Goal: Navigation & Orientation: Find specific page/section

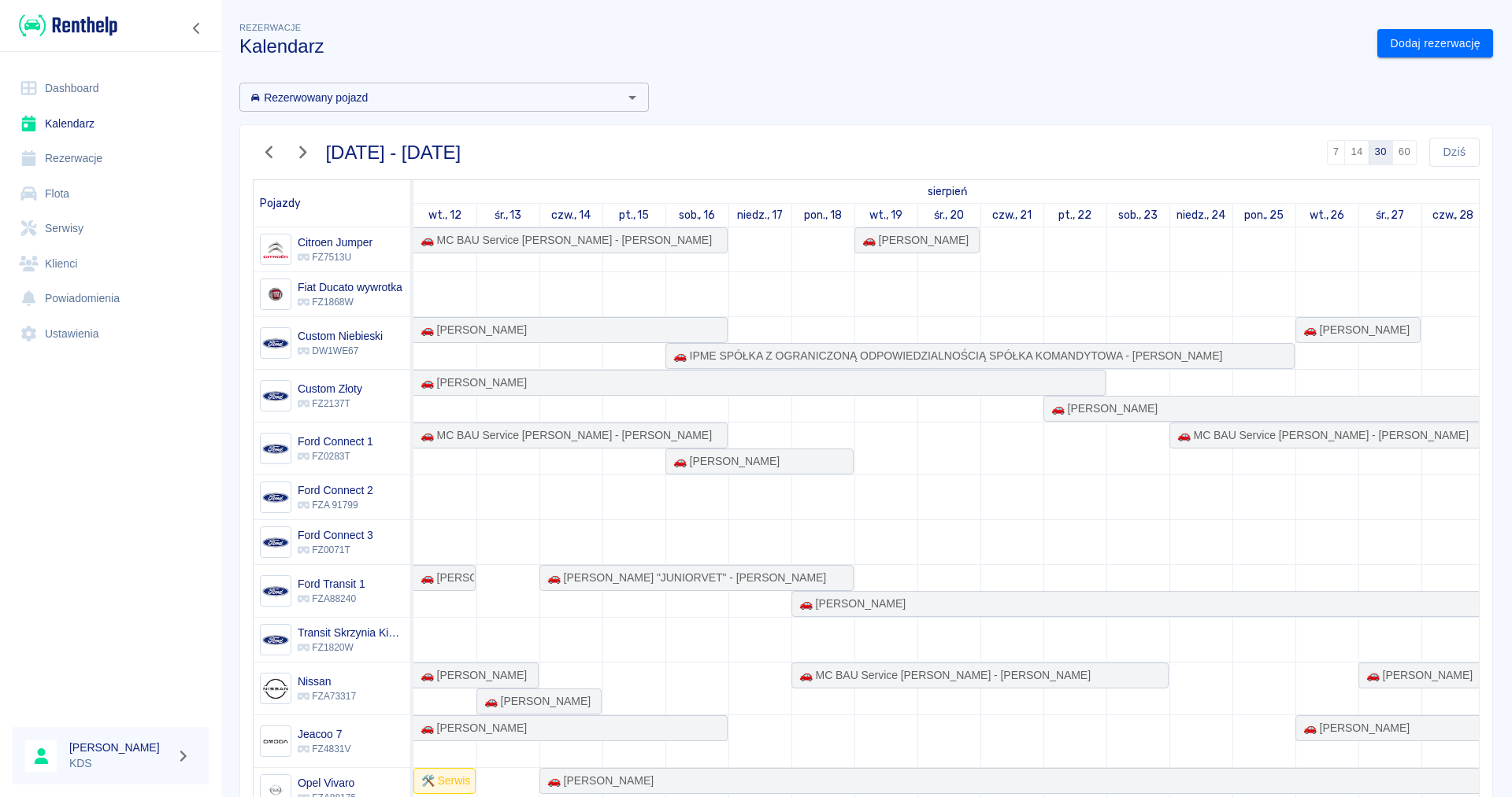
scroll to position [0, 825]
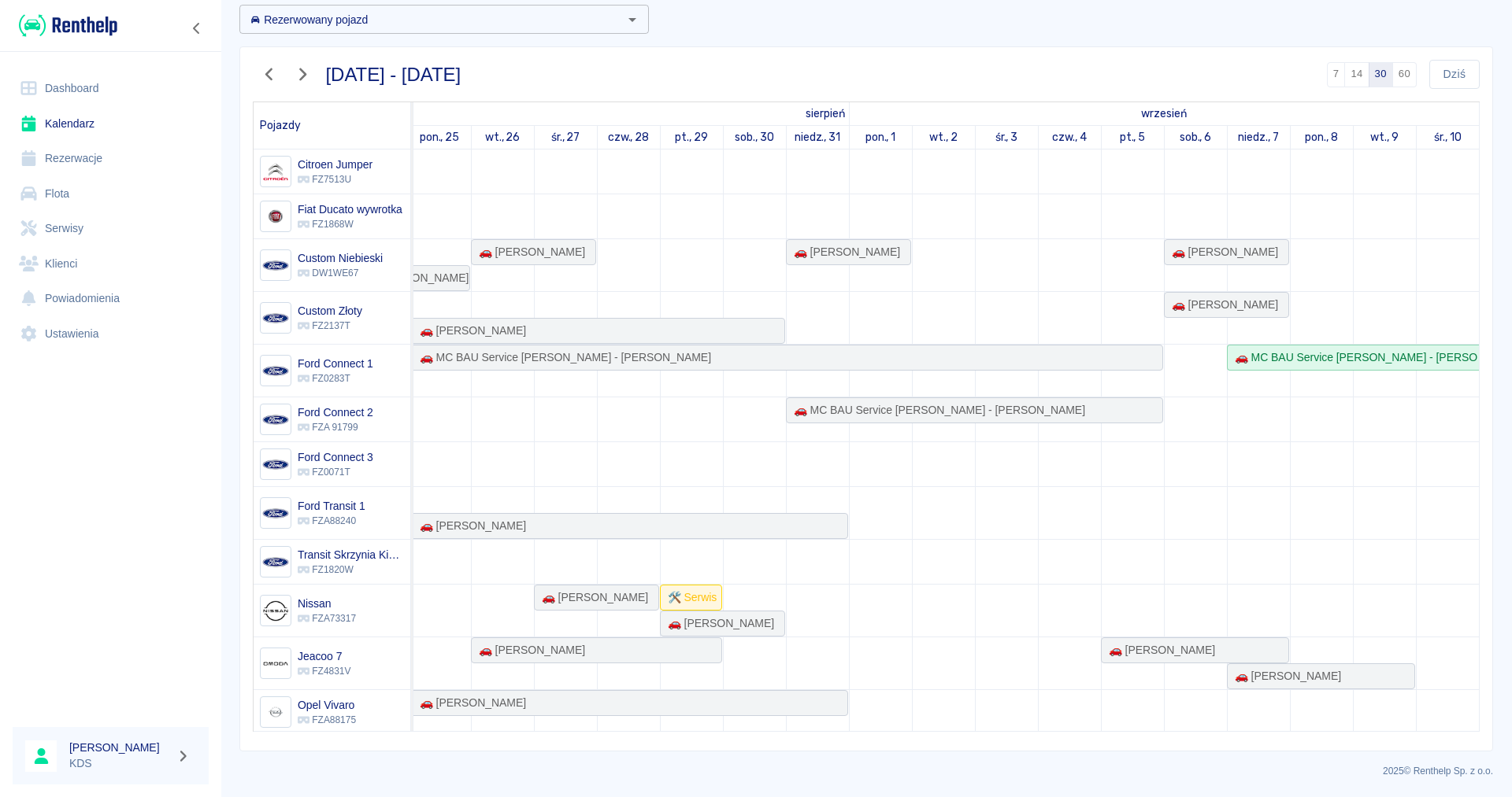
click at [64, 161] on link "Rezerwacje" at bounding box center [110, 158] width 196 height 35
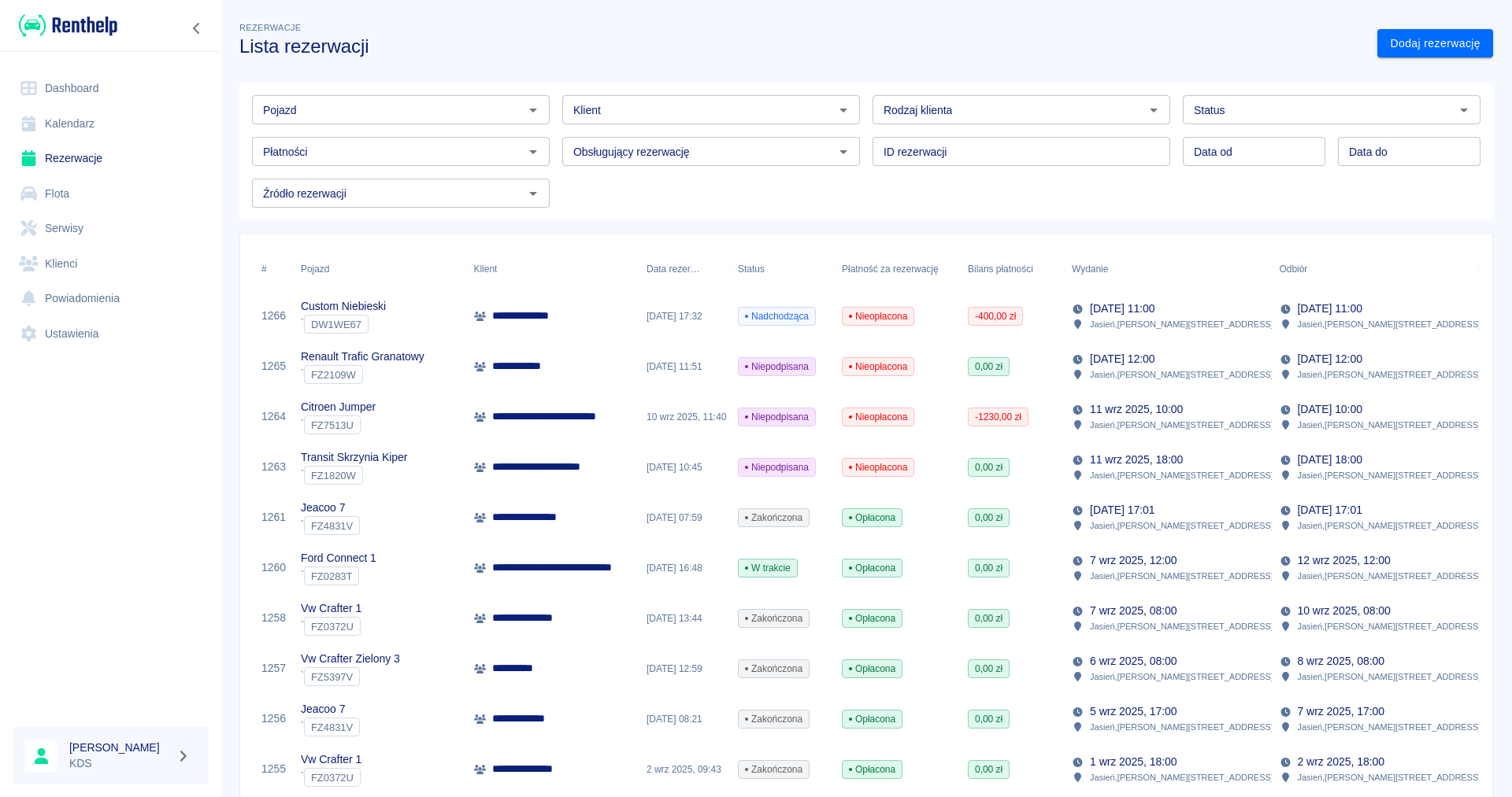
click at [71, 116] on link "Kalendarz" at bounding box center [110, 124] width 196 height 35
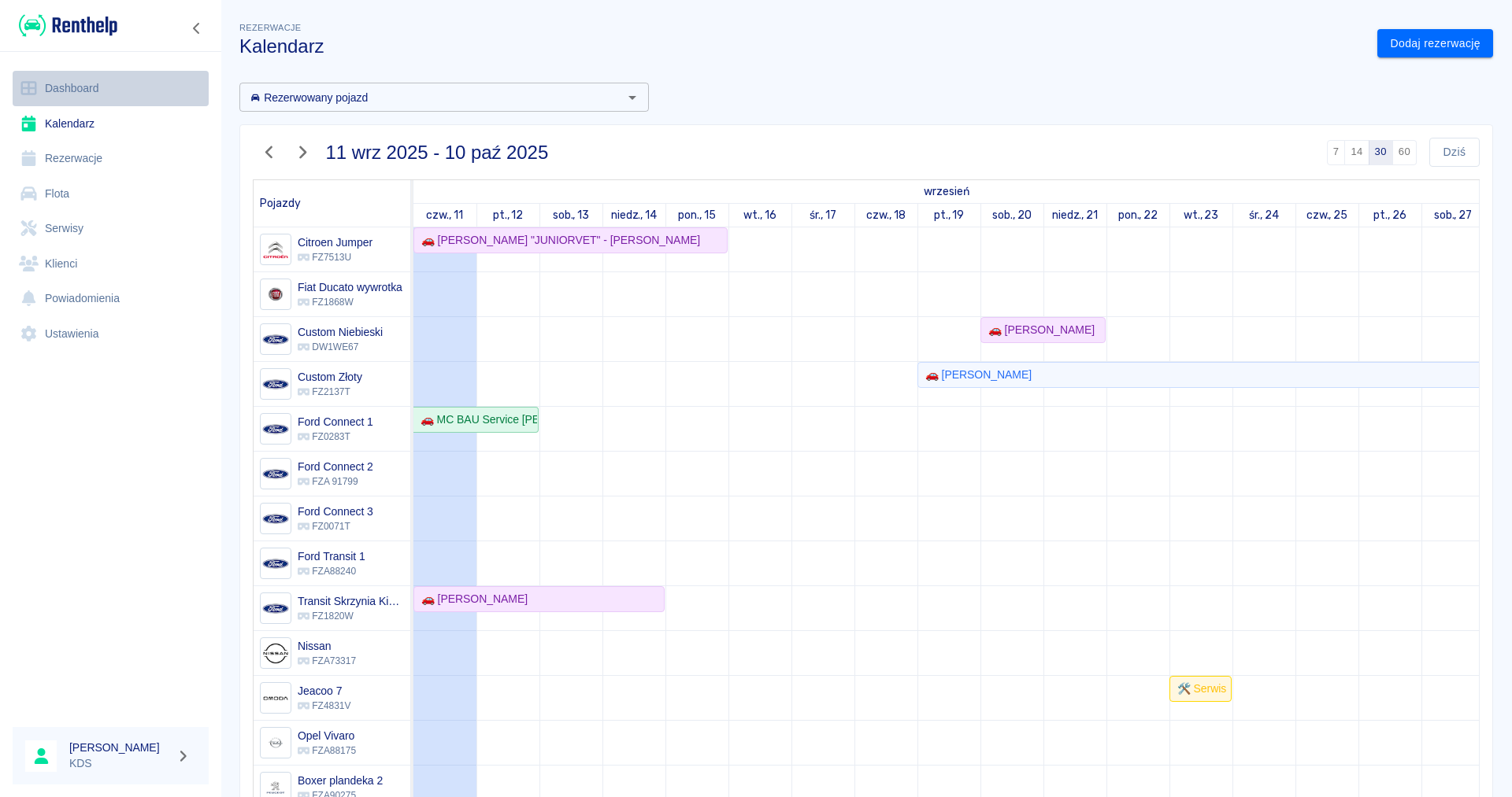
click at [73, 81] on link "Dashboard" at bounding box center [110, 89] width 196 height 35
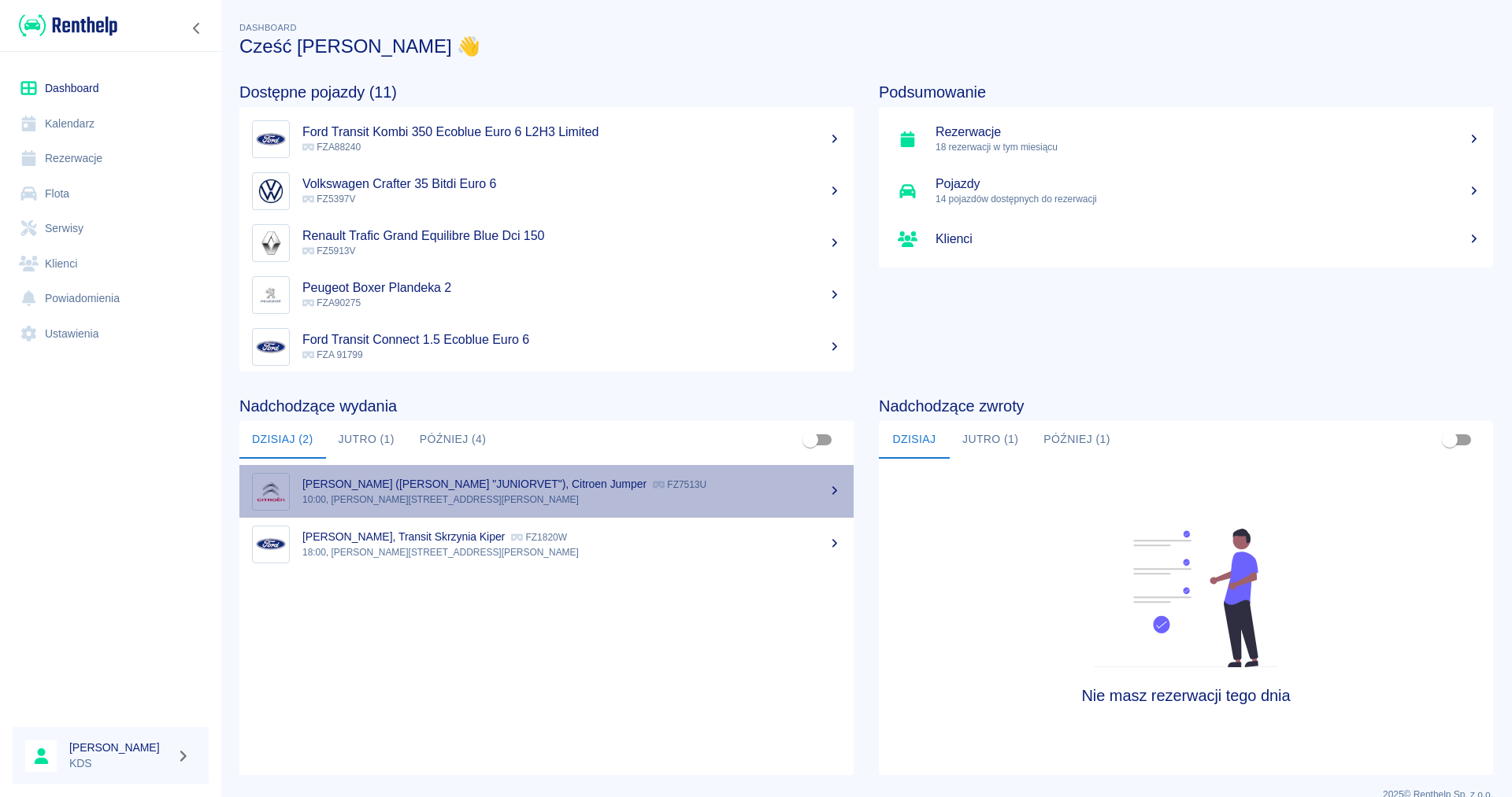
click at [575, 491] on div "[PERSON_NAME] ([PERSON_NAME] "JUNIORVET"), Citroen Jumper FZ7513U" at bounding box center [572, 484] width 539 height 17
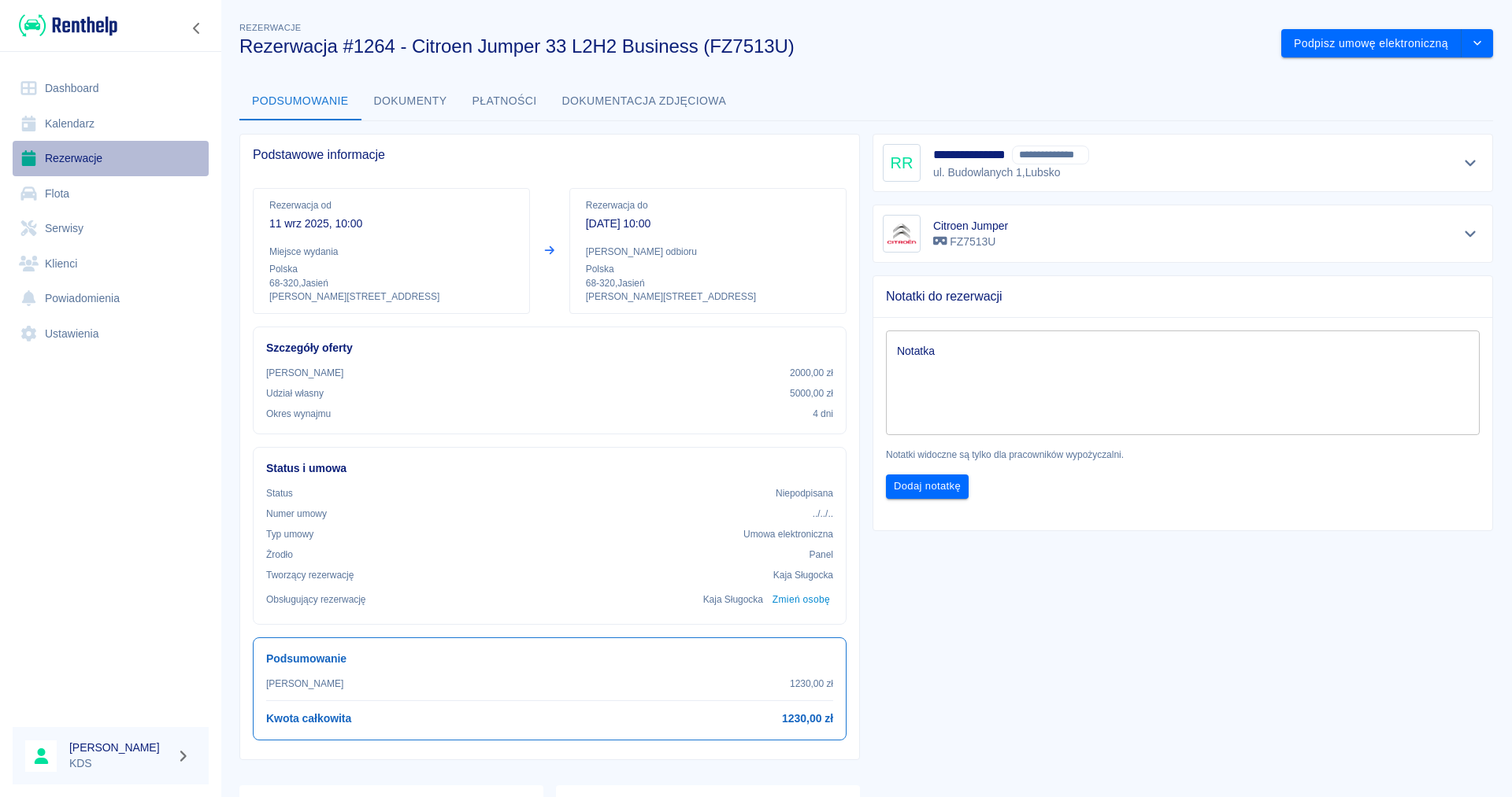
click at [95, 158] on link "Rezerwacje" at bounding box center [110, 158] width 196 height 35
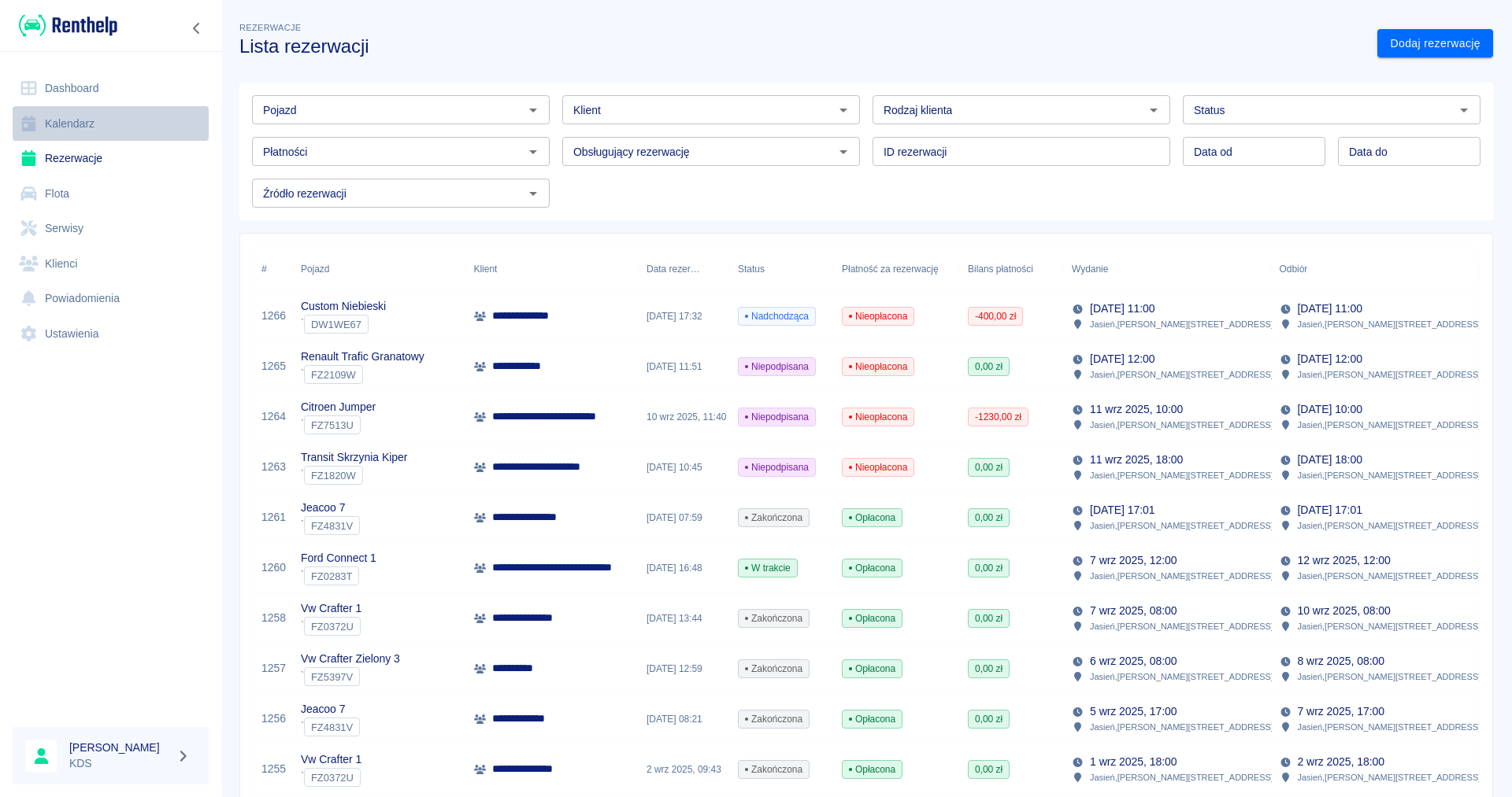
click at [88, 114] on link "Kalendarz" at bounding box center [110, 124] width 196 height 35
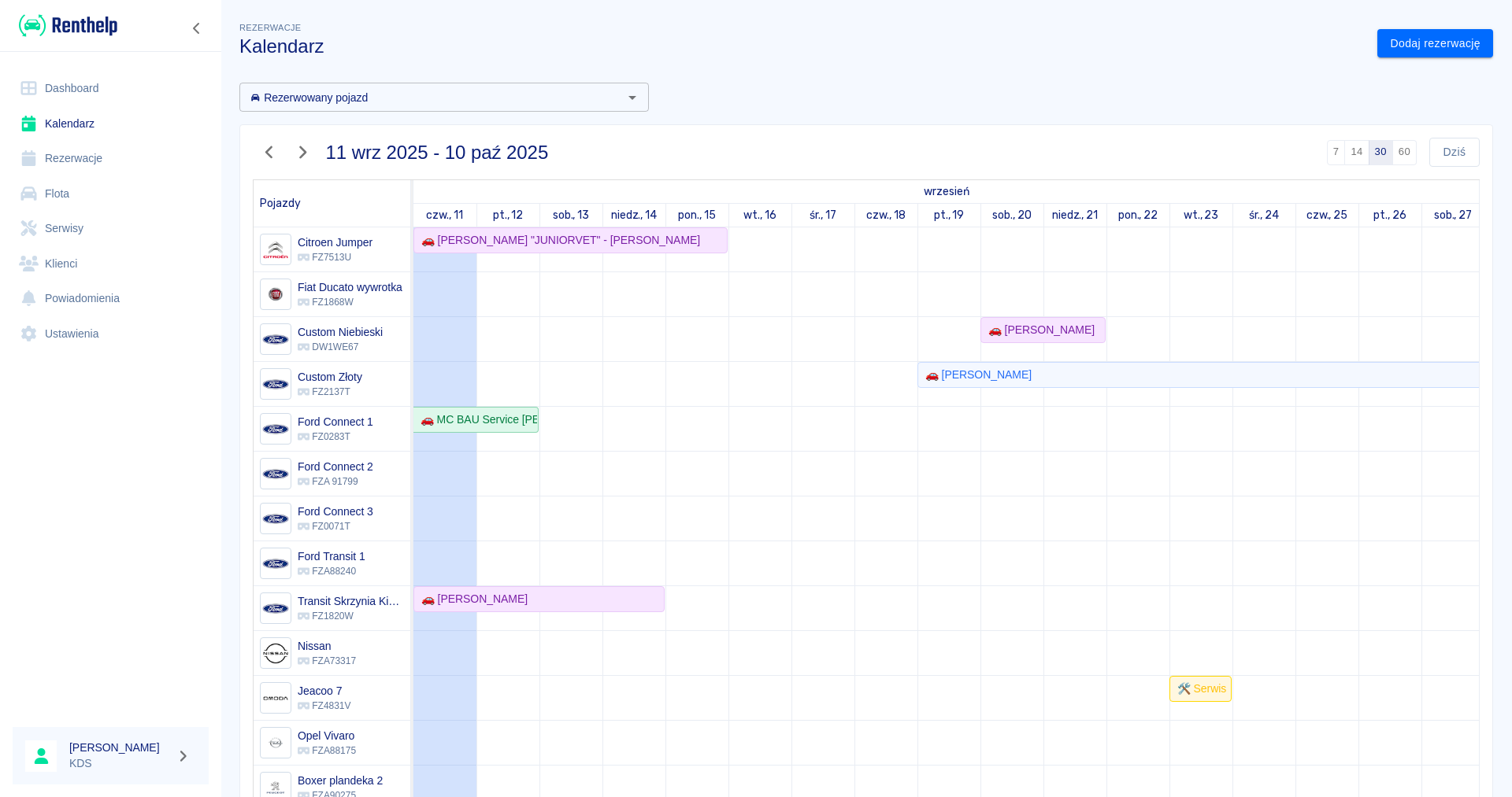
click at [82, 84] on link "Dashboard" at bounding box center [110, 89] width 196 height 35
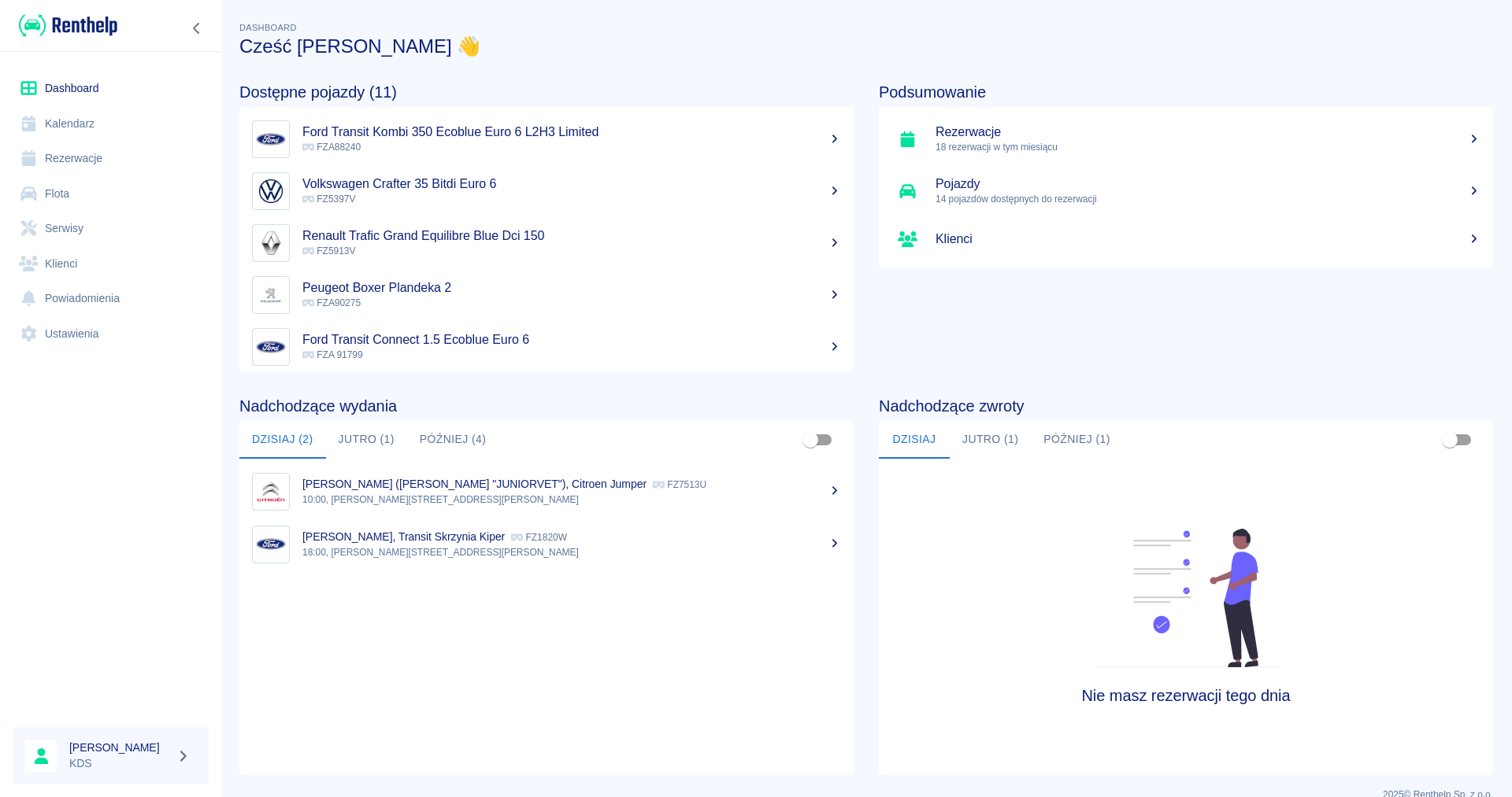
click at [378, 440] on button "Jutro (1)" at bounding box center [366, 440] width 81 height 38
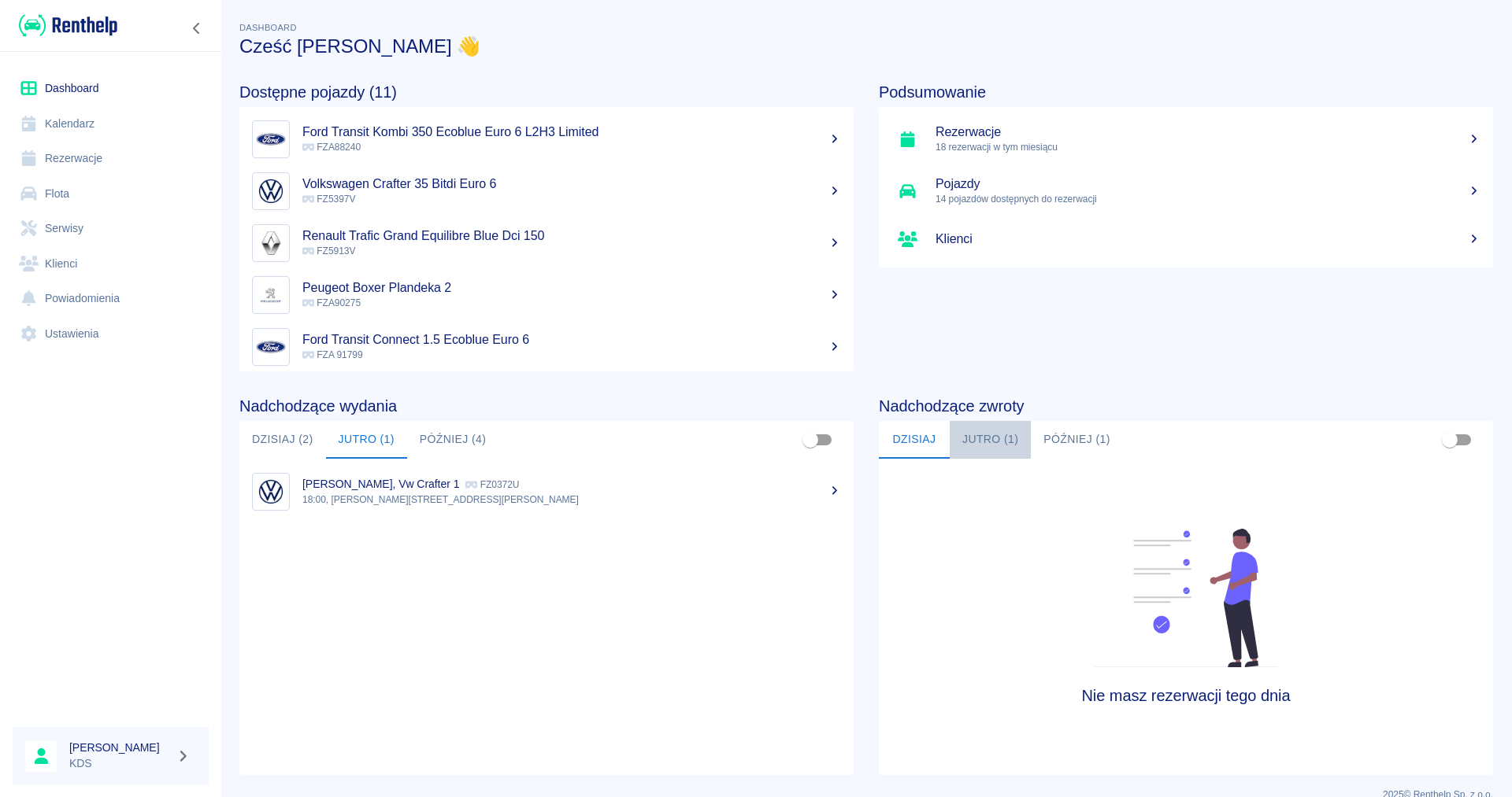
click at [1003, 443] on button "Jutro (1)" at bounding box center [990, 440] width 81 height 38
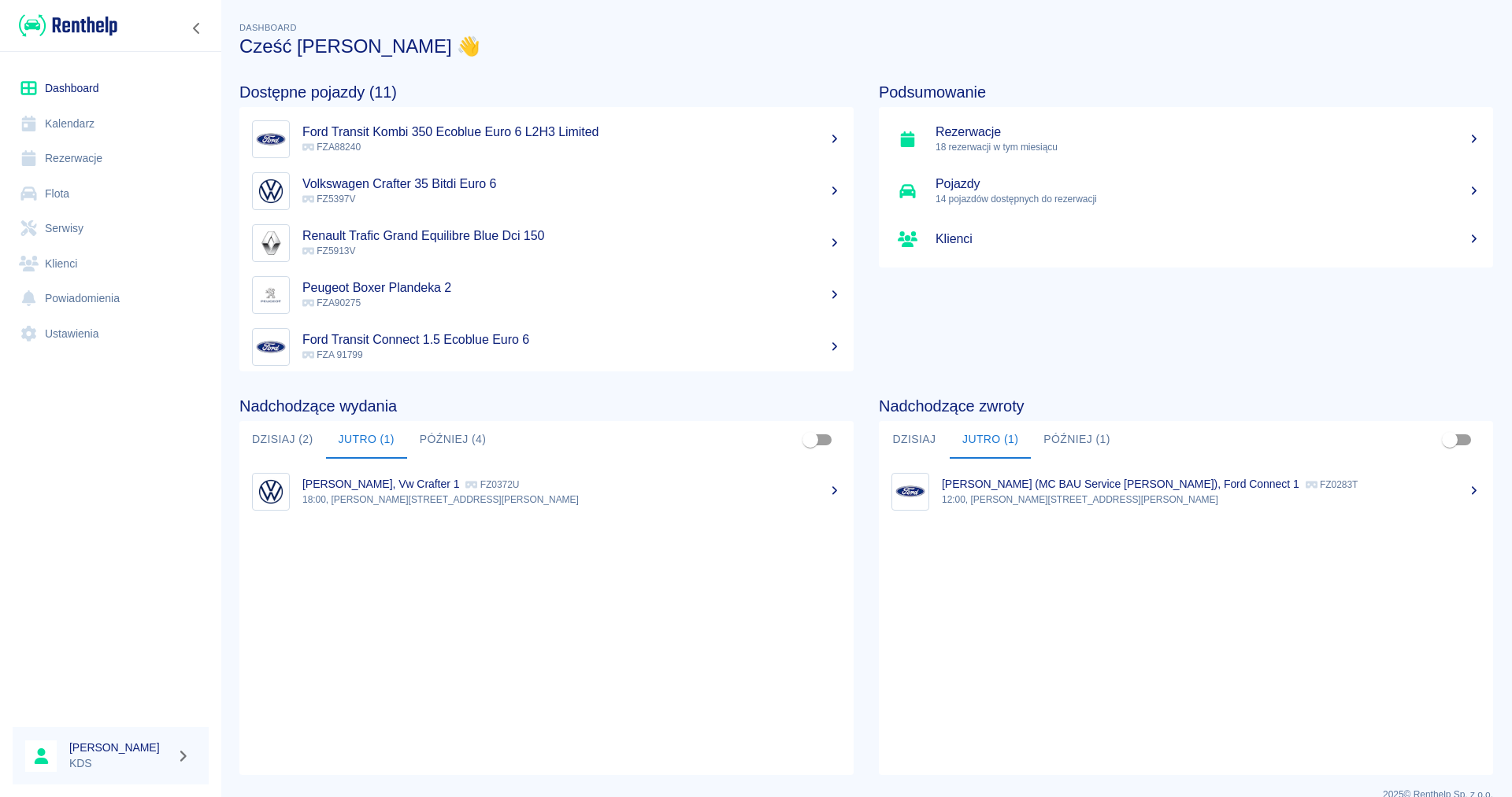
click at [282, 439] on button "Dzisiaj (2)" at bounding box center [282, 440] width 87 height 38
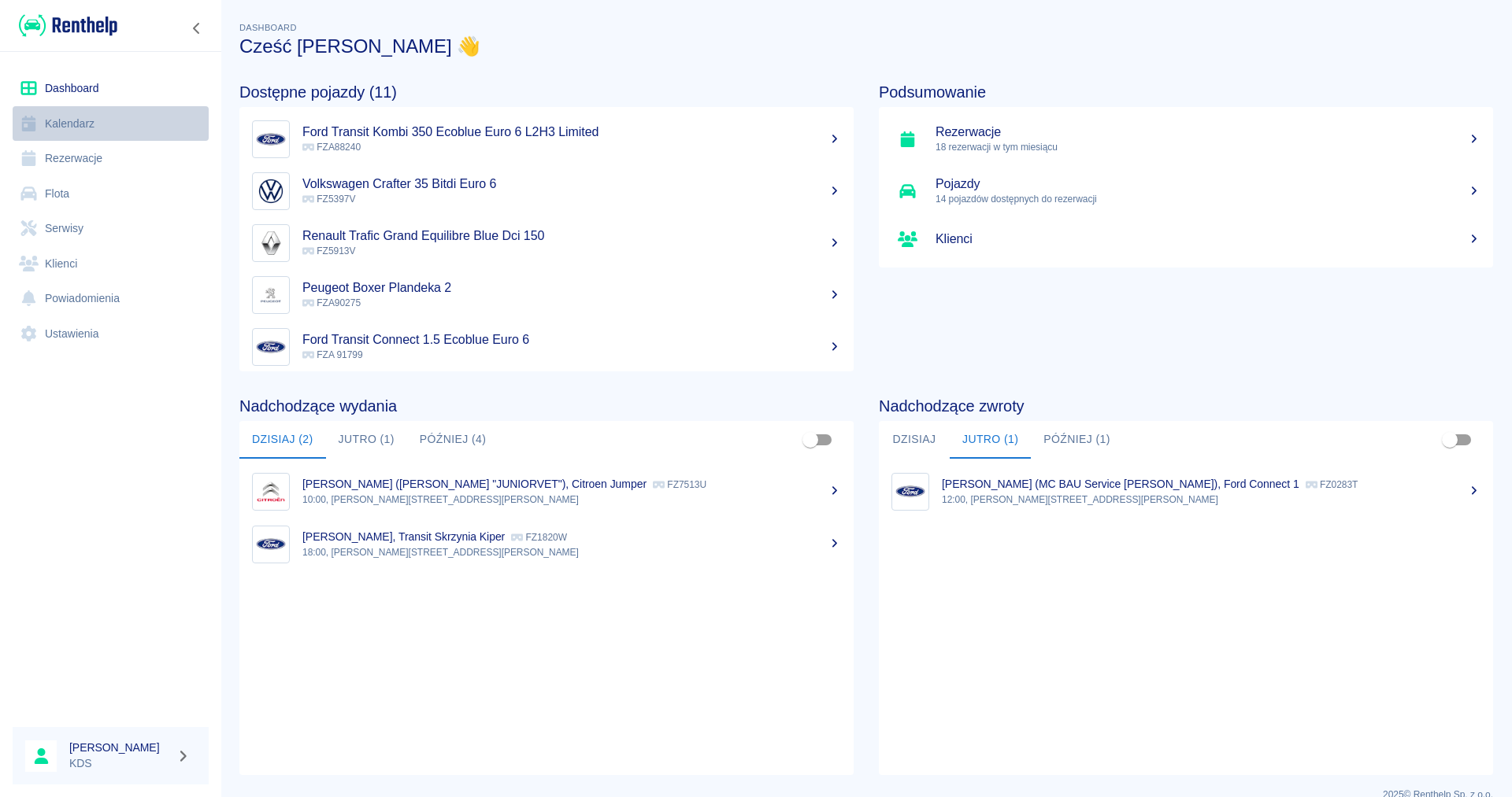
click at [76, 124] on link "Kalendarz" at bounding box center [110, 124] width 196 height 35
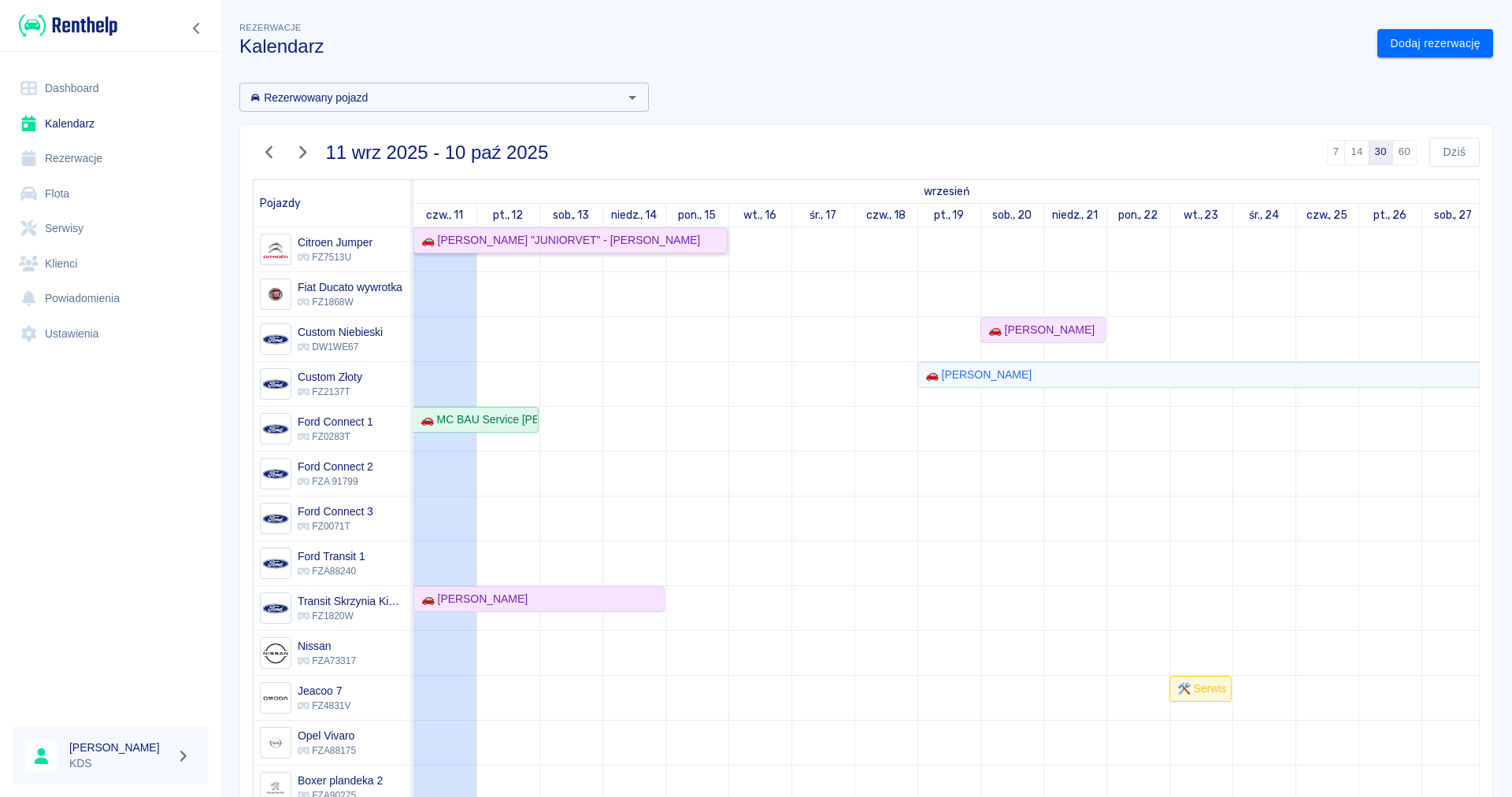
click at [488, 243] on div "🚗 [PERSON_NAME] "JUNIORVET" - [PERSON_NAME]" at bounding box center [557, 240] width 285 height 17
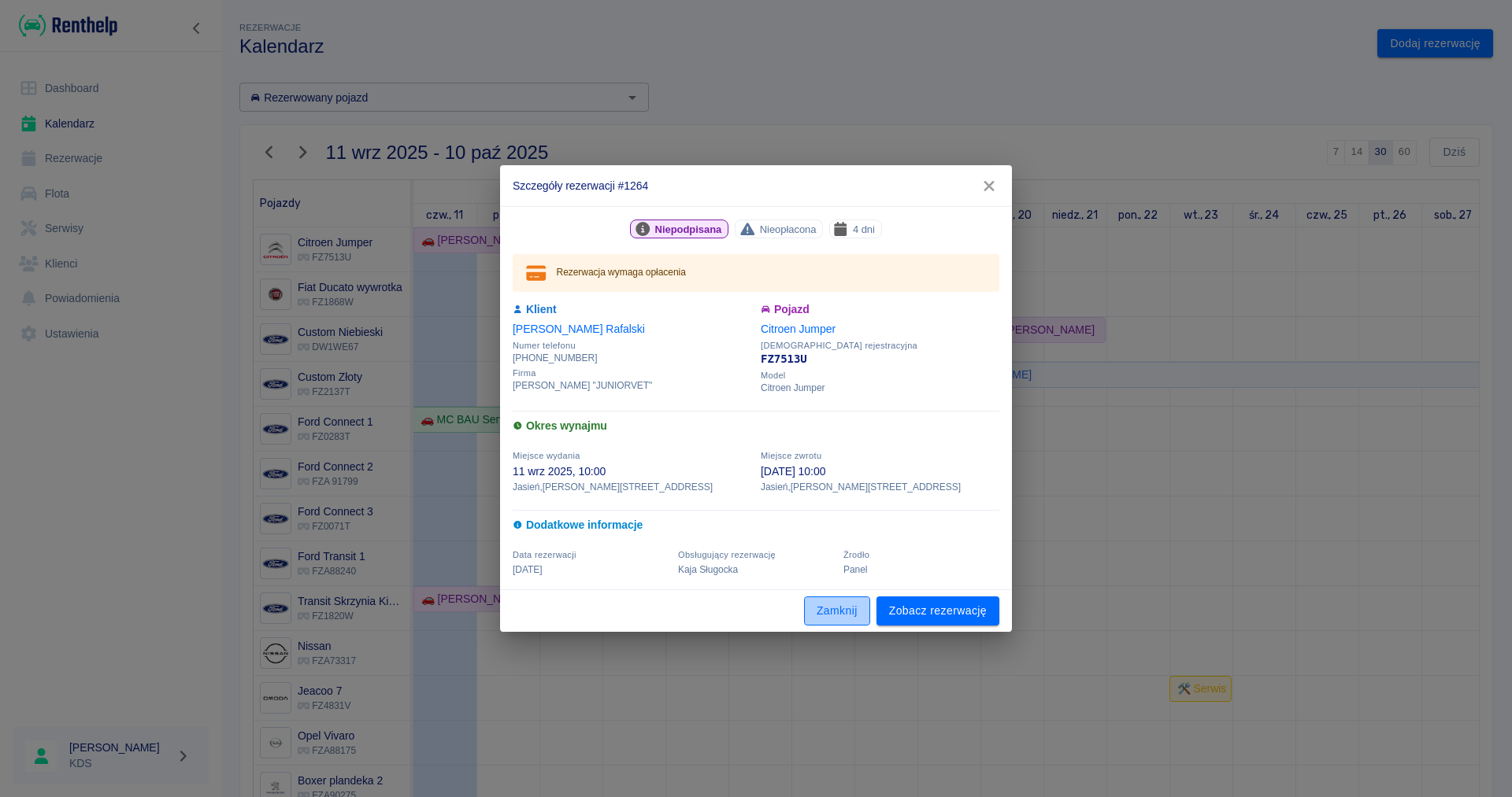
click at [837, 614] on button "Zamknij" at bounding box center [838, 612] width 66 height 29
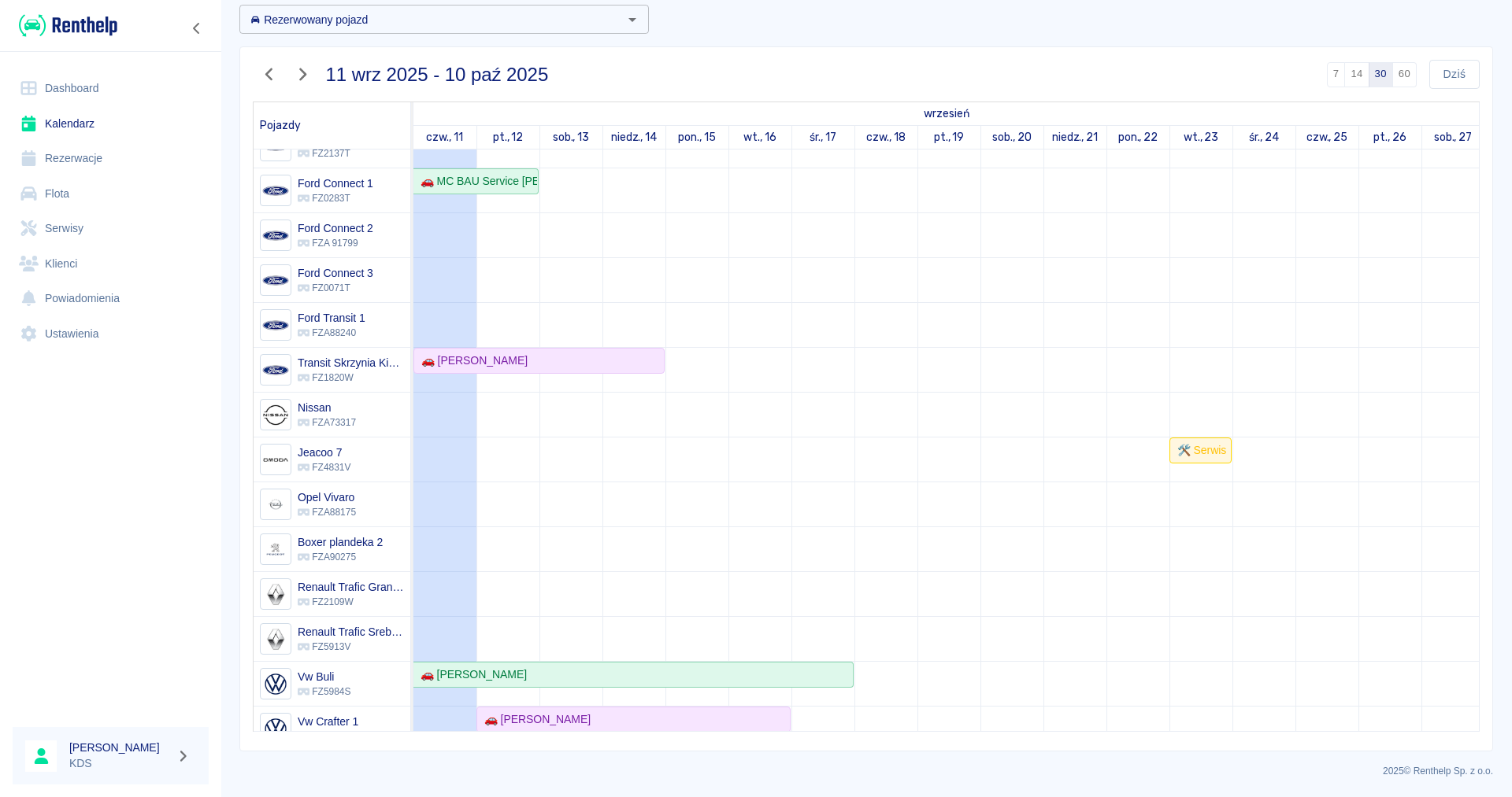
scroll to position [161, 0]
click at [697, 530] on td at bounding box center [697, 415] width 63 height 852
